Goal: Information Seeking & Learning: Learn about a topic

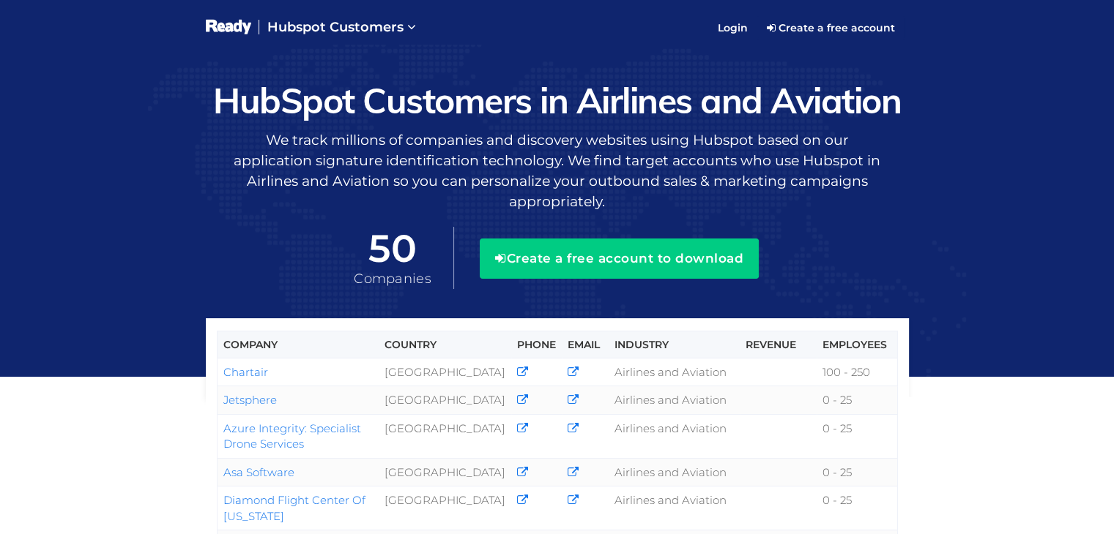
click at [593, 103] on h1 "HubSpot Customers in Airlines and Aviation" at bounding box center [557, 100] width 703 height 39
click at [618, 103] on h1 "HubSpot Customers in Airlines and Aviation" at bounding box center [557, 100] width 703 height 39
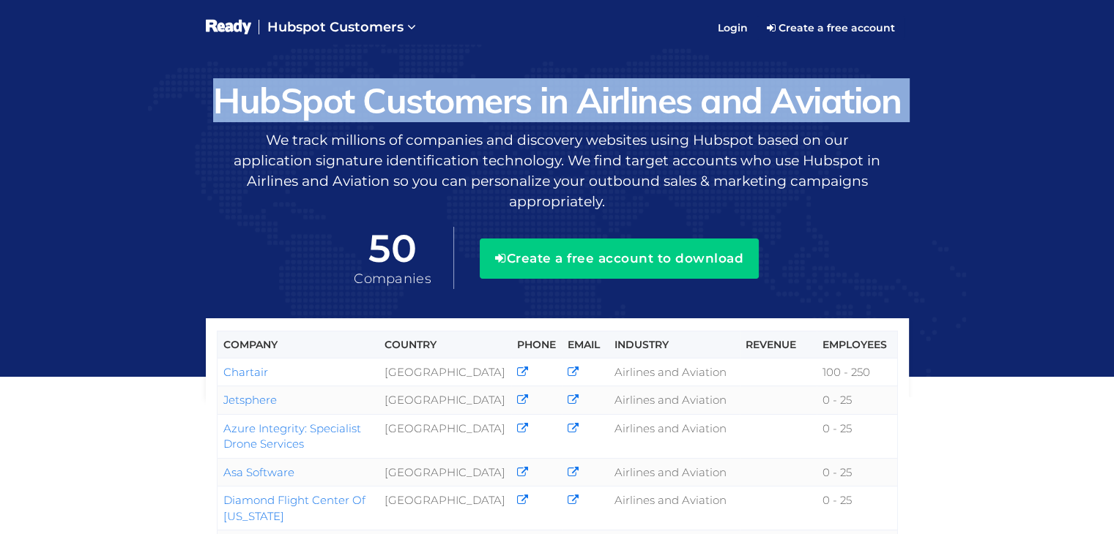
click at [618, 103] on h1 "HubSpot Customers in Airlines and Aviation" at bounding box center [557, 100] width 703 height 39
click at [665, 102] on h1 "HubSpot Customers in Airlines and Aviation" at bounding box center [557, 100] width 703 height 39
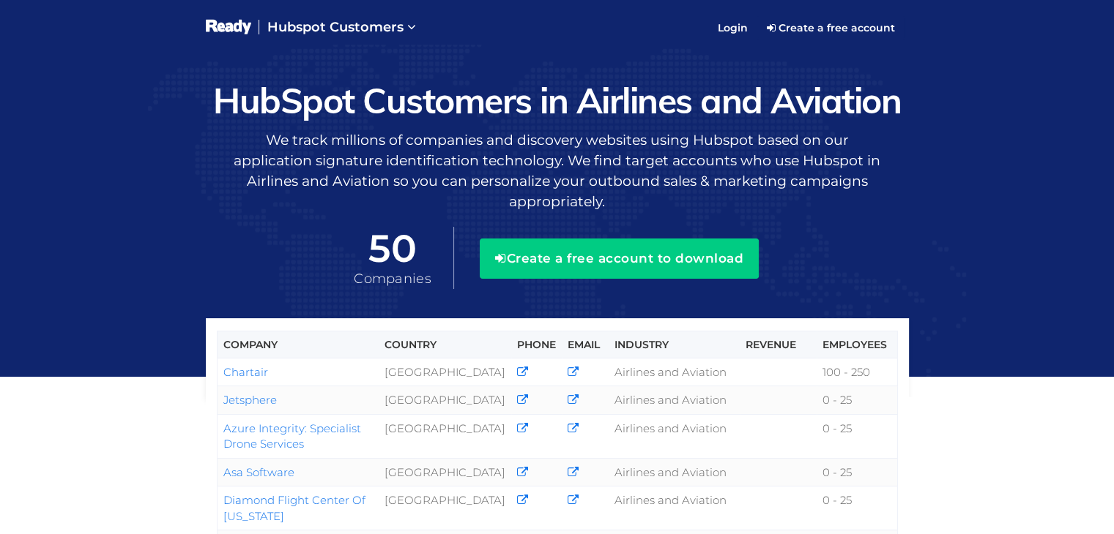
click at [682, 101] on h1 "HubSpot Customers in Airlines and Aviation" at bounding box center [557, 100] width 703 height 39
